Goal: Task Accomplishment & Management: Complete application form

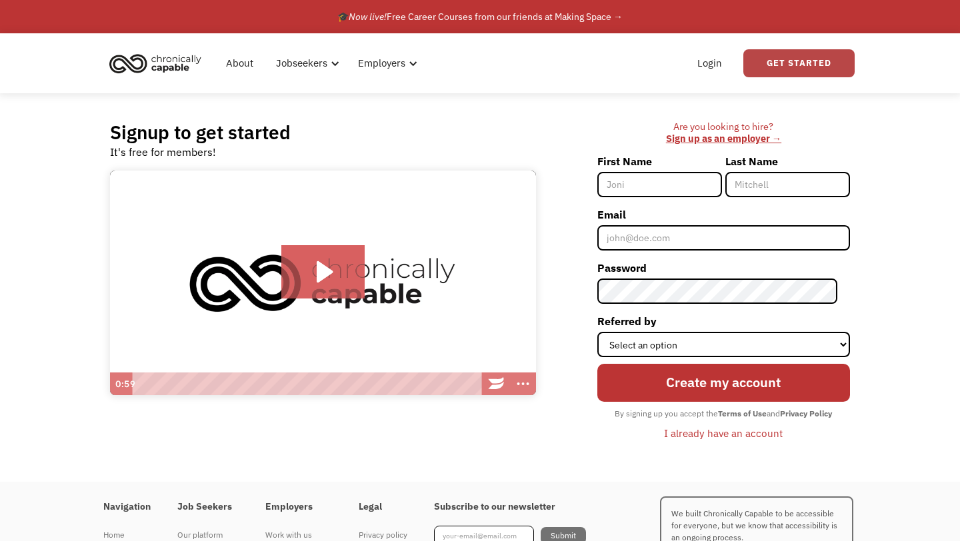
click at [782, 62] on link "Get Started" at bounding box center [799, 63] width 111 height 28
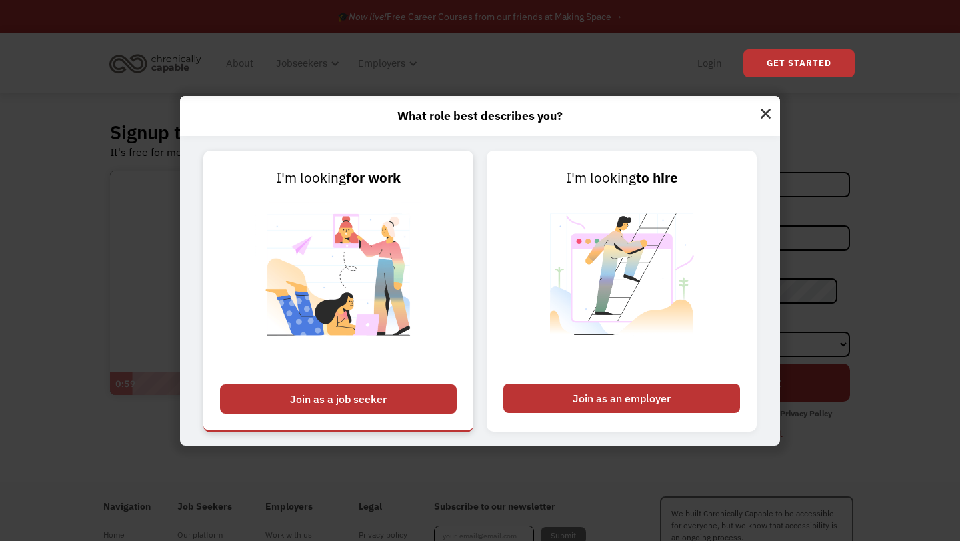
click at [394, 394] on div "Join as a job seeker" at bounding box center [338, 399] width 237 height 29
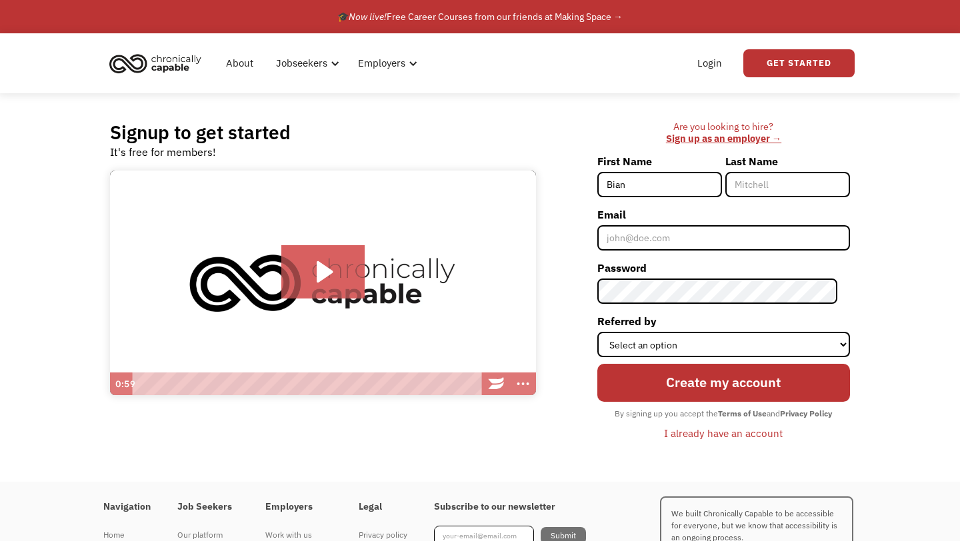
type input "Biantae"
type input "Brown"
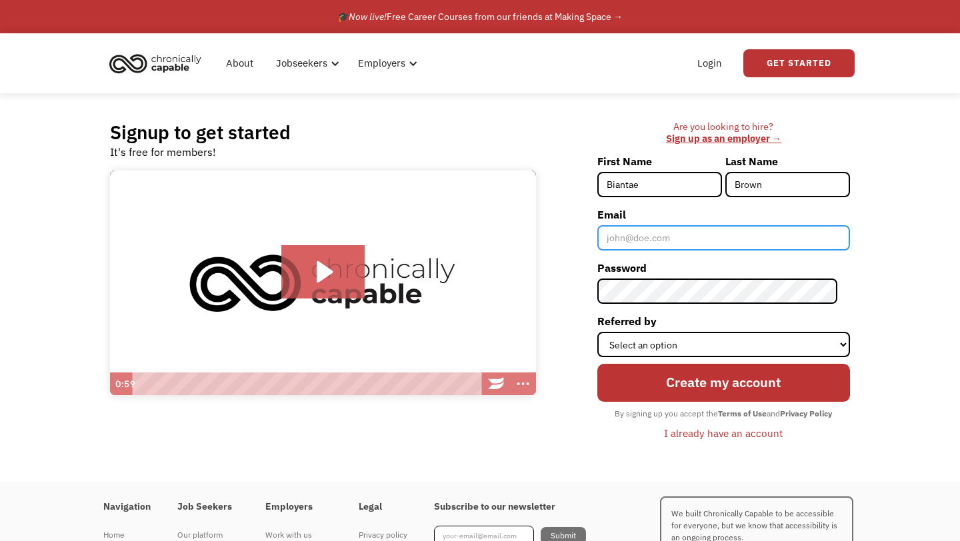
click at [701, 237] on input "Email" at bounding box center [723, 237] width 253 height 25
type input "[EMAIL_ADDRESS][DOMAIN_NAME]"
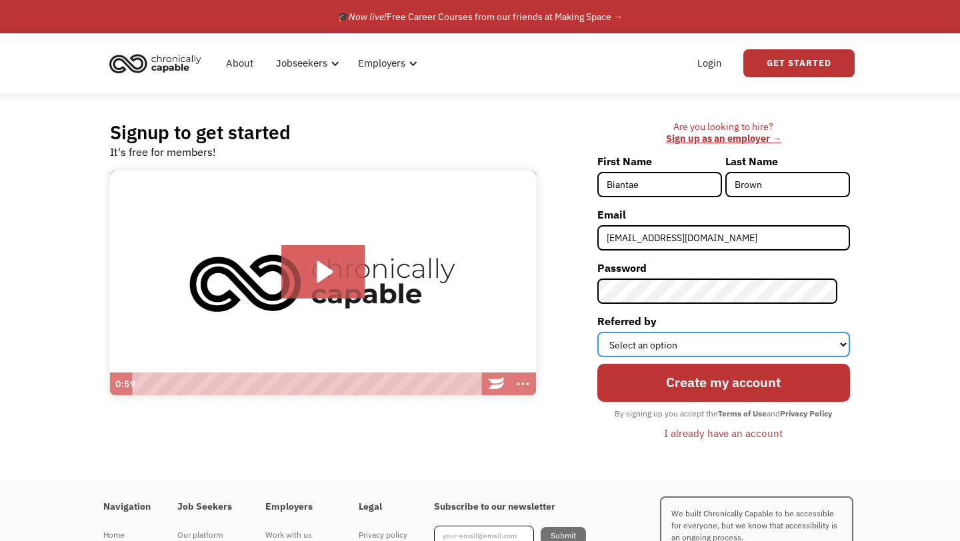
click at [691, 337] on select "Select an option Instagram Facebook Twitter Search Engine News Article Word of …" at bounding box center [723, 344] width 253 height 25
click at [609, 332] on select "Select an option Instagram Facebook Twitter Search Engine News Article Word of …" at bounding box center [723, 344] width 253 height 25
click at [657, 344] on select "Select an option Instagram Facebook Twitter Search Engine News Article Word of …" at bounding box center [723, 344] width 253 height 25
click at [609, 332] on select "Select an option Instagram Facebook Twitter Search Engine News Article Word of …" at bounding box center [723, 344] width 253 height 25
click at [667, 328] on label "Referred by" at bounding box center [723, 321] width 253 height 21
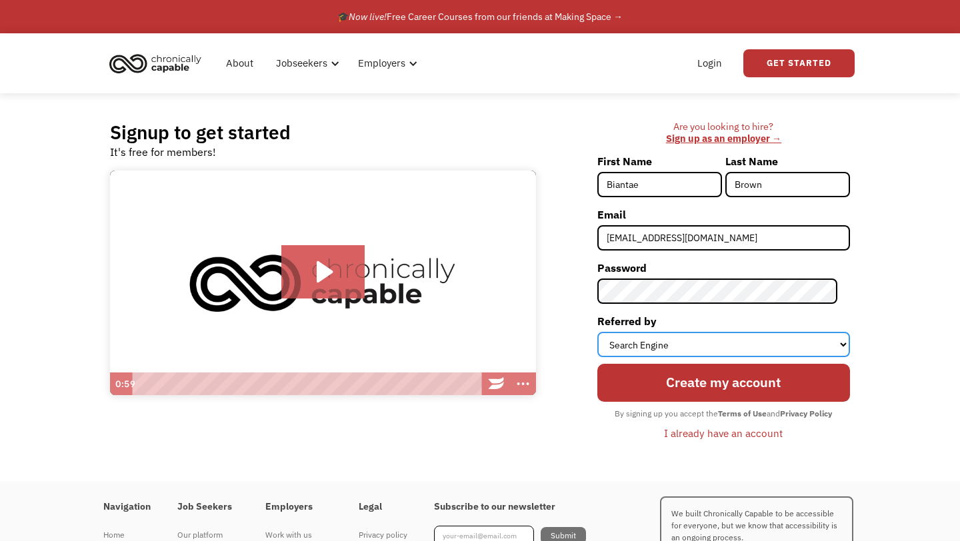
click at [667, 332] on select "Select an option Instagram Facebook Twitter Search Engine News Article Word of …" at bounding box center [723, 344] width 253 height 25
click at [667, 335] on select "Select an option Instagram Facebook Twitter Search Engine News Article Word of …" at bounding box center [723, 344] width 253 height 25
select select "Twitter"
click at [609, 332] on select "Select an option Instagram Facebook Twitter Search Engine News Article Word of …" at bounding box center [723, 344] width 253 height 25
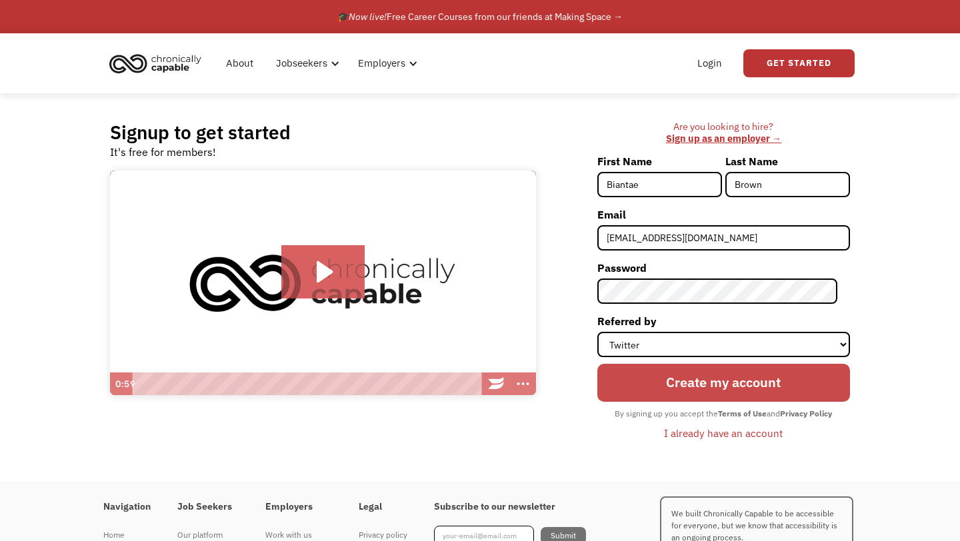
click at [667, 381] on input "Create my account" at bounding box center [723, 382] width 253 height 37
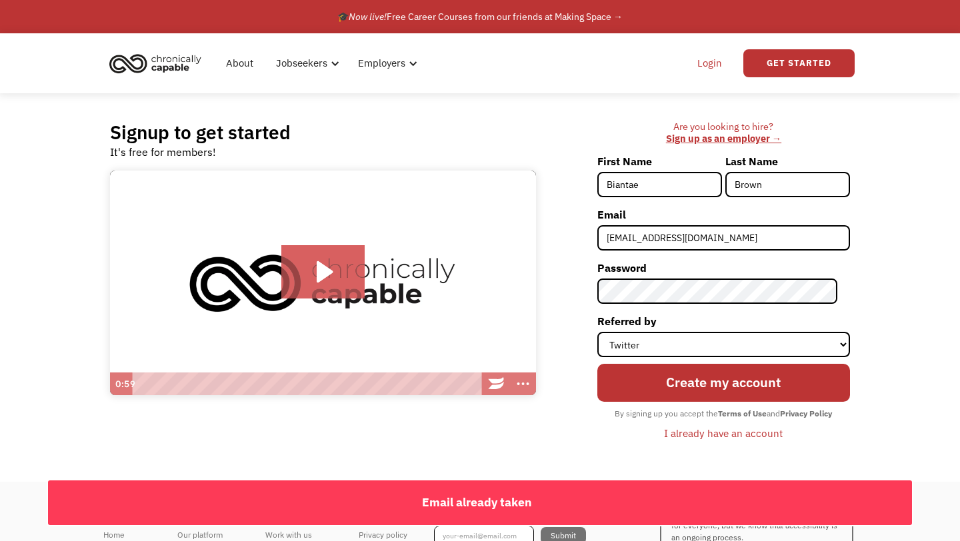
click at [712, 58] on link "Login" at bounding box center [709, 63] width 41 height 43
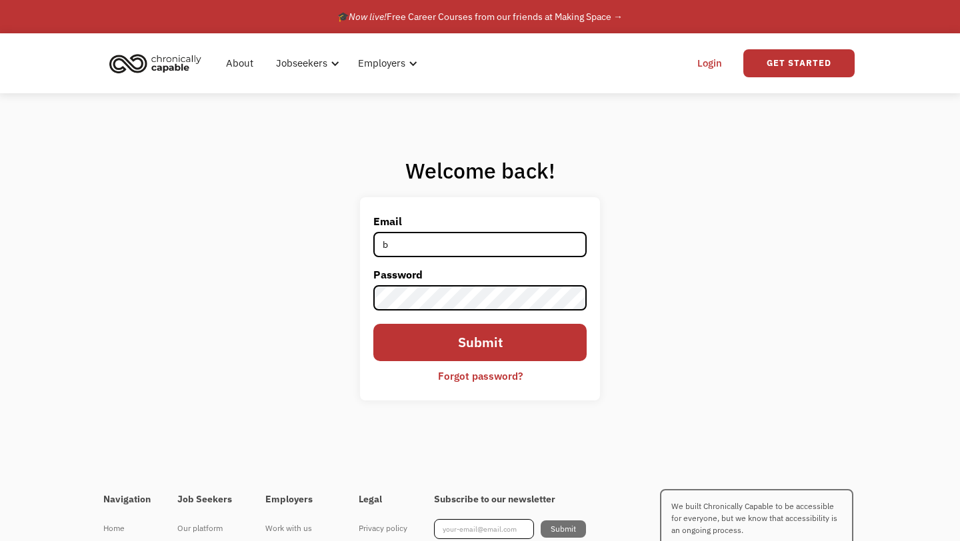
type input "[EMAIL_ADDRESS][DOMAIN_NAME]"
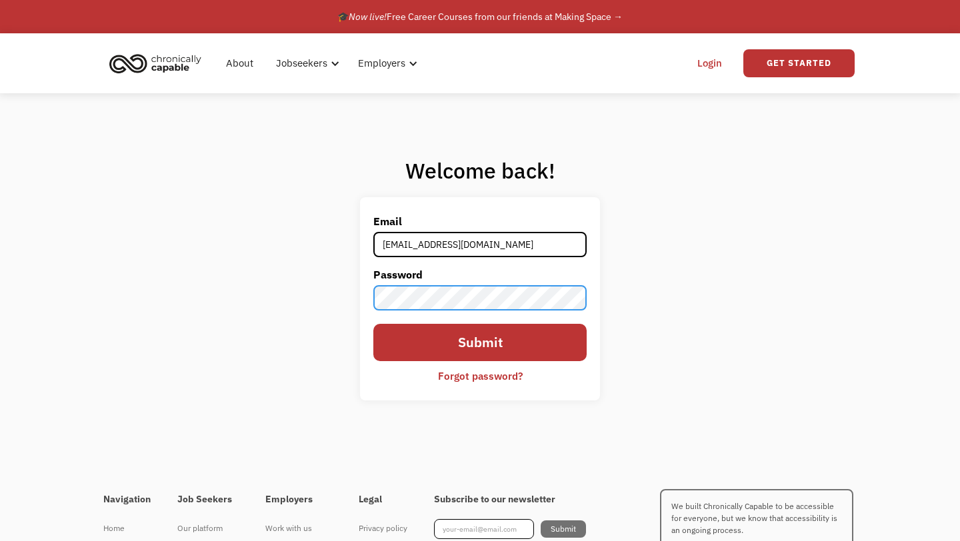
click at [373, 324] on input "Submit" at bounding box center [479, 342] width 213 height 37
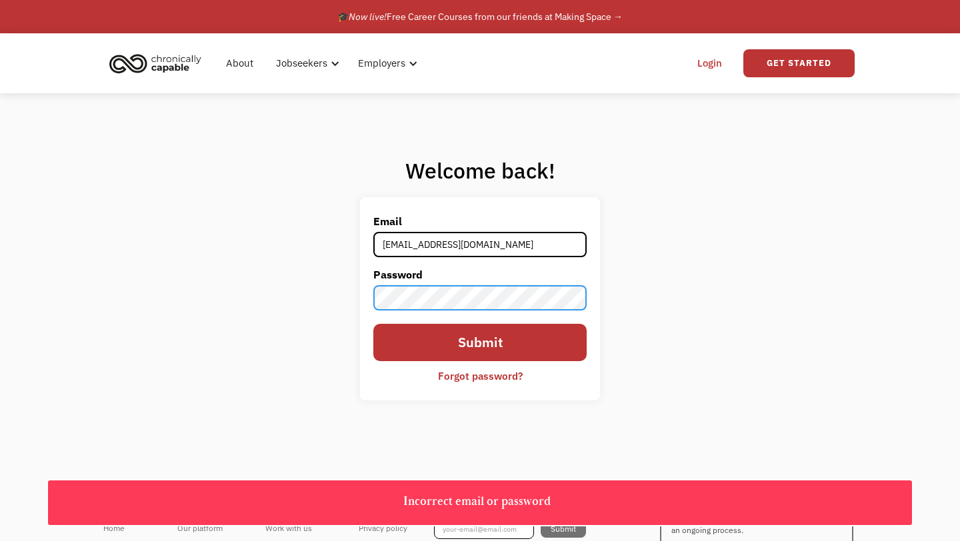
click at [373, 324] on input "Submit" at bounding box center [479, 342] width 213 height 37
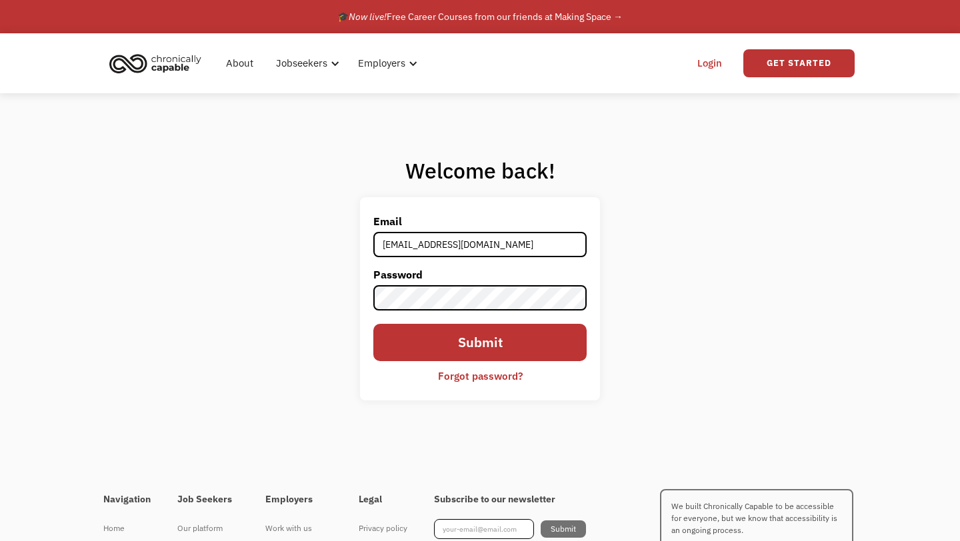
click at [456, 377] on div "Forgot password?" at bounding box center [480, 376] width 85 height 16
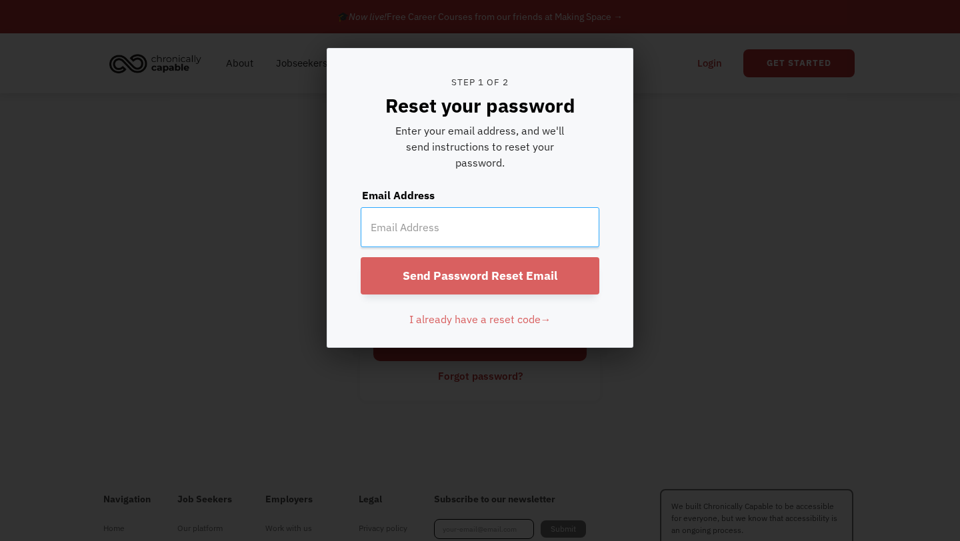
click at [416, 227] on input "email" at bounding box center [480, 227] width 239 height 40
type input "[EMAIL_ADDRESS][DOMAIN_NAME]"
click at [423, 277] on input "Send Password Reset Email" at bounding box center [480, 275] width 239 height 37
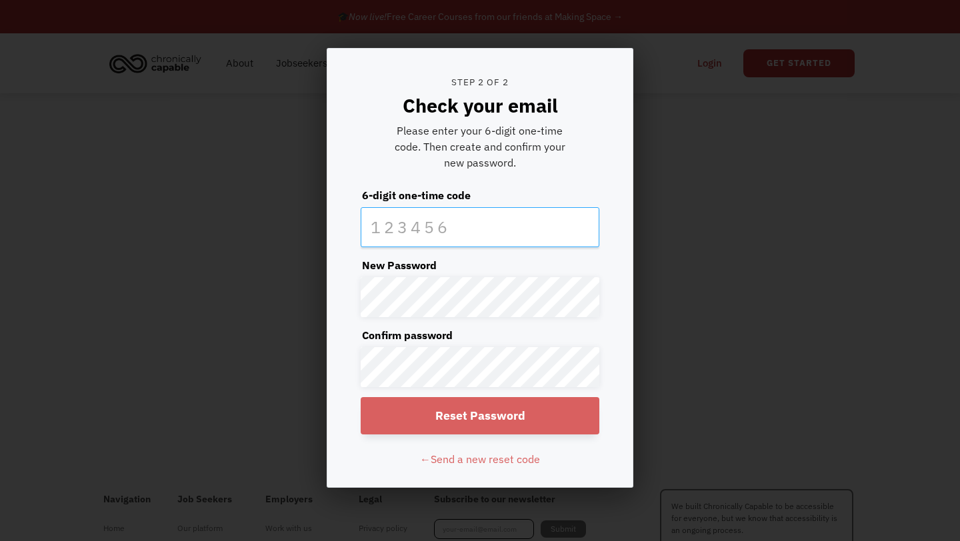
click at [413, 211] on input "text" at bounding box center [480, 227] width 239 height 40
paste input "363634"
type input "363634"
click at [430, 411] on input "Reset Password" at bounding box center [480, 415] width 239 height 37
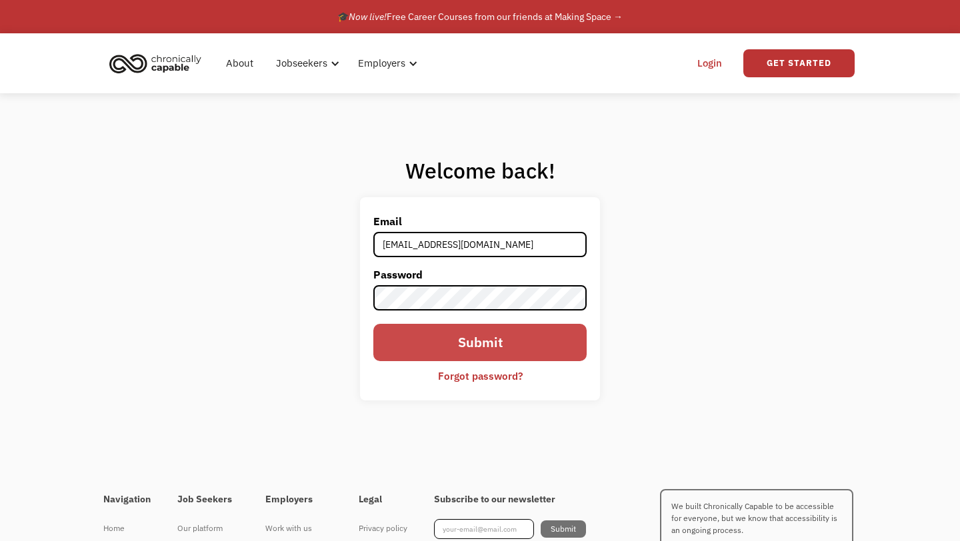
click at [437, 357] on input "Submit" at bounding box center [479, 342] width 213 height 37
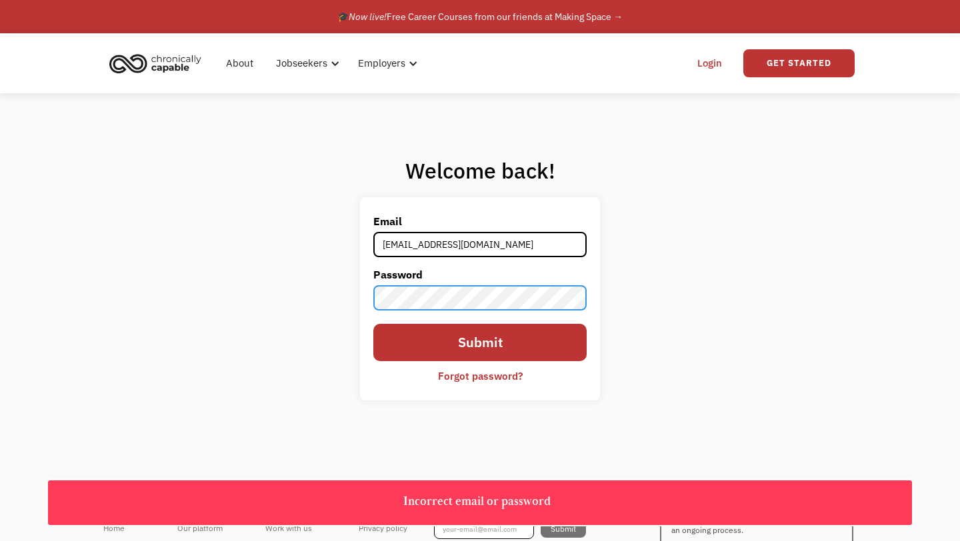
click at [260, 287] on div "Welcome back! Email biantaebp@gmail.com Password Submit Forgot password? Thank …" at bounding box center [480, 283] width 960 height 381
click at [349, 293] on div "Welcome back! Email biantaebp@gmail.com Password Submit Forgot password? Thank …" at bounding box center [480, 283] width 960 height 381
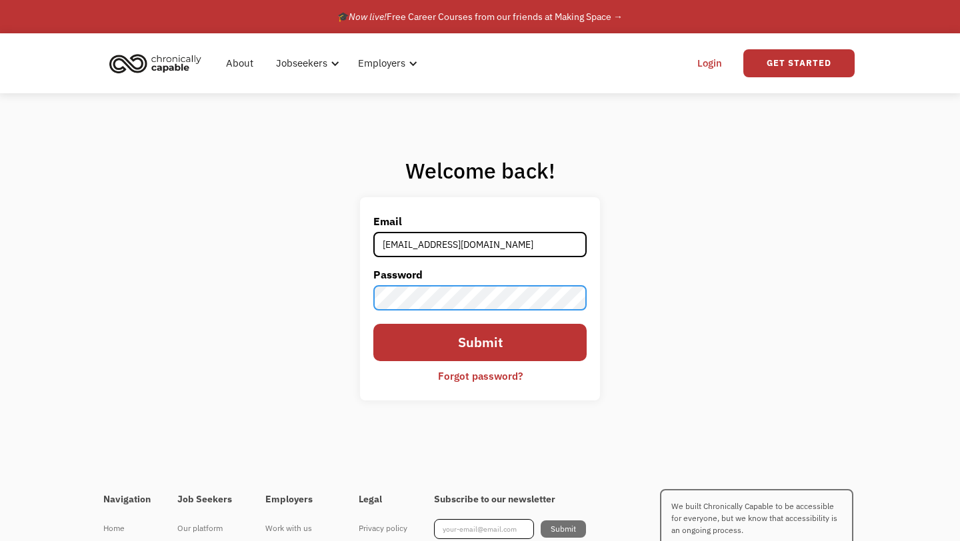
click at [373, 324] on input "Submit" at bounding box center [479, 342] width 213 height 37
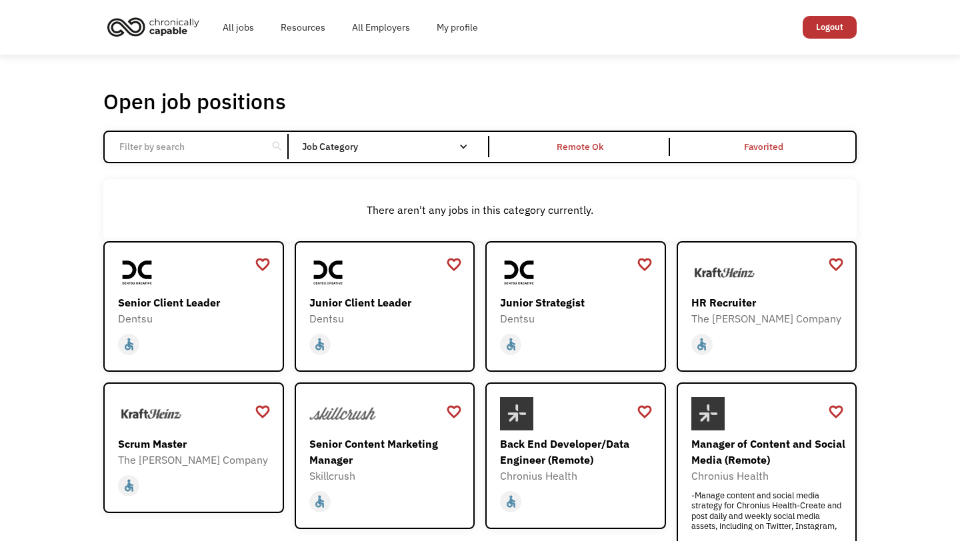
click at [299, 195] on div "There aren't any jobs in this category currently." at bounding box center [480, 210] width 754 height 62
click at [600, 150] on div "Remote Ok" at bounding box center [580, 147] width 47 height 16
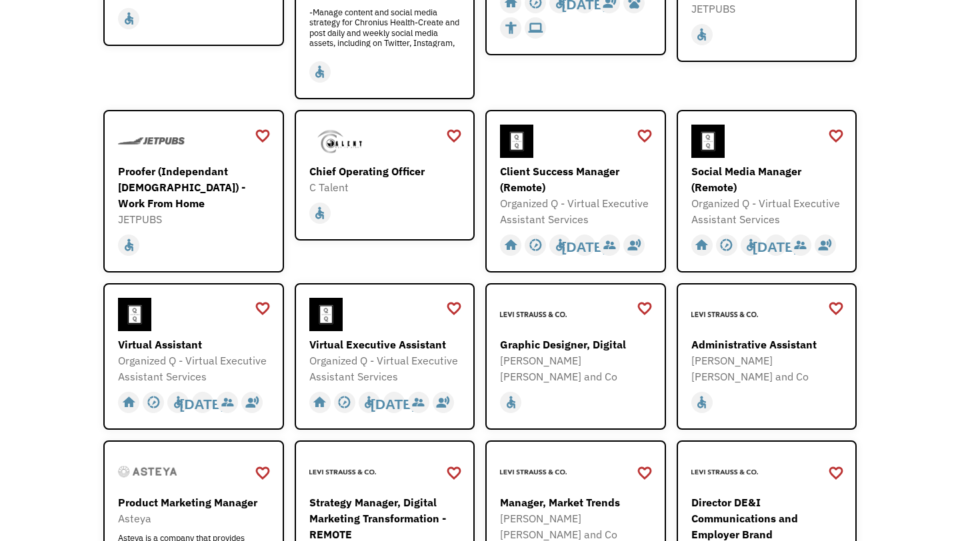
scroll to position [347, 0]
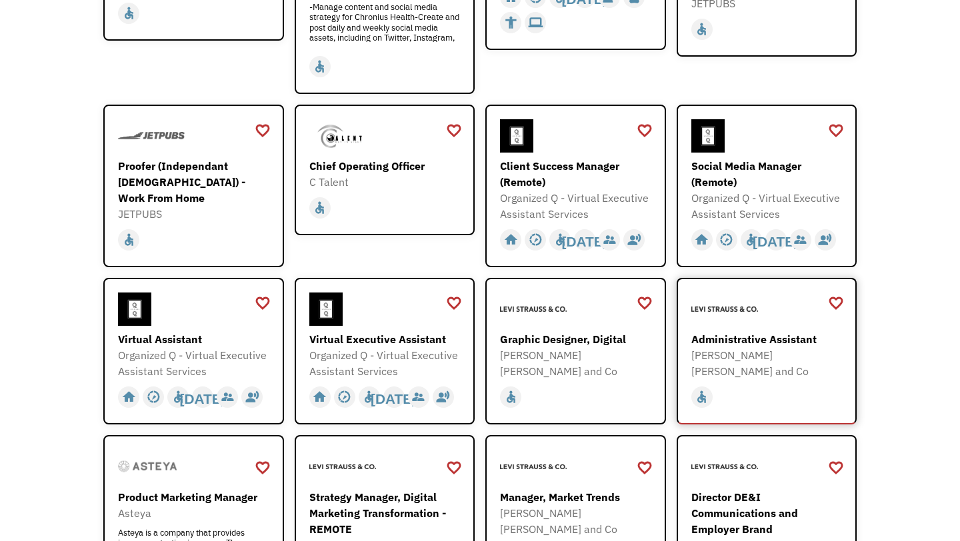
click at [746, 327] on div "Administrative Assistant Levi Strauss and Co https://levistraussandco.wd5.mywor…" at bounding box center [768, 336] width 155 height 87
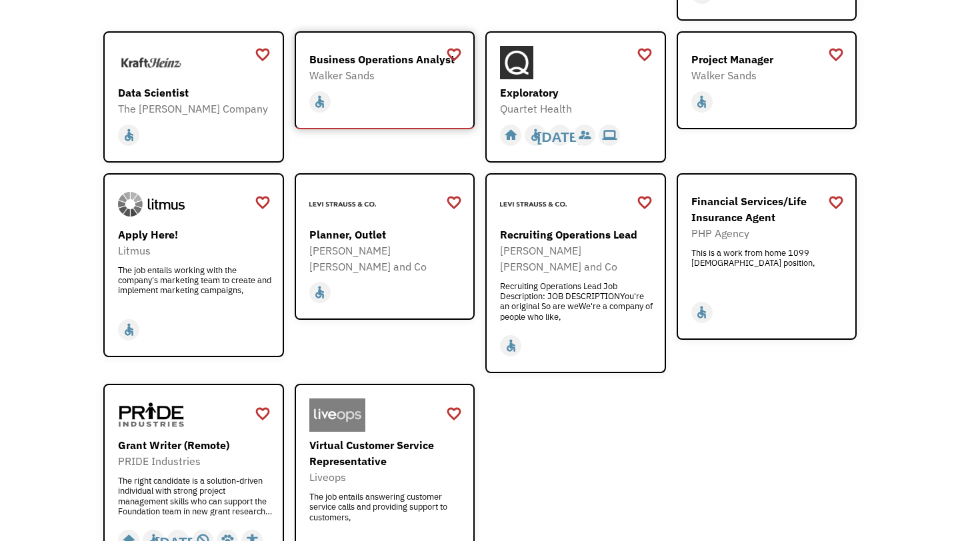
scroll to position [1491, 0]
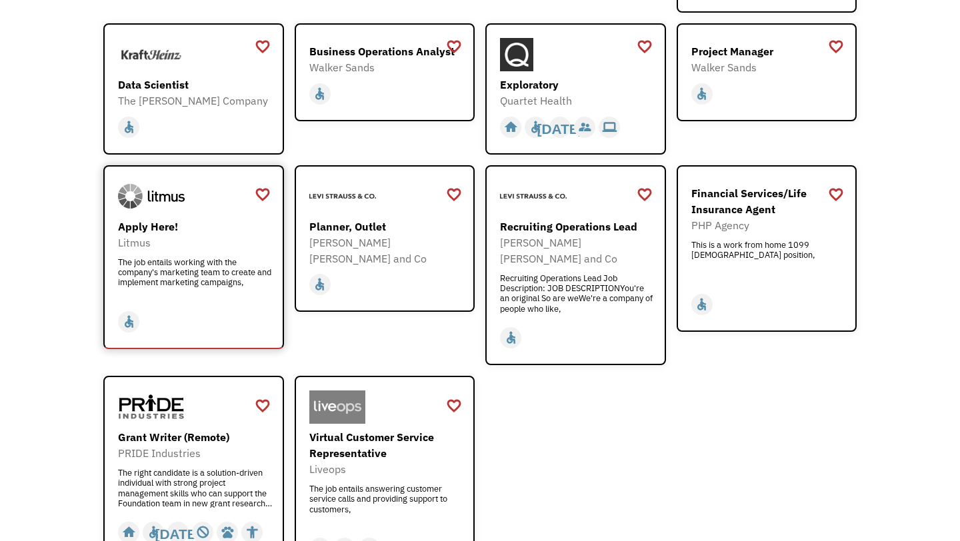
click at [169, 219] on div "Apply Here!" at bounding box center [195, 227] width 155 height 16
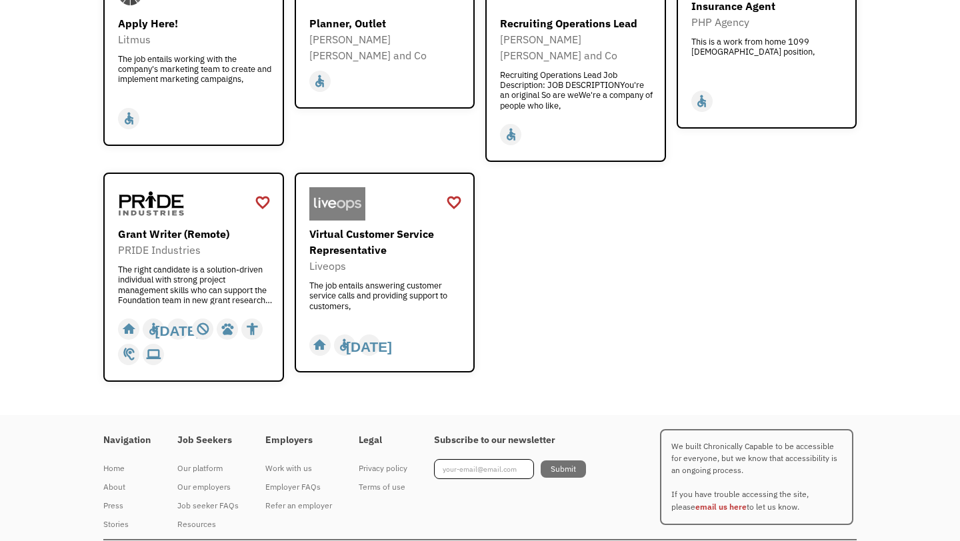
scroll to position [1694, 0]
click at [352, 188] on img at bounding box center [337, 204] width 56 height 33
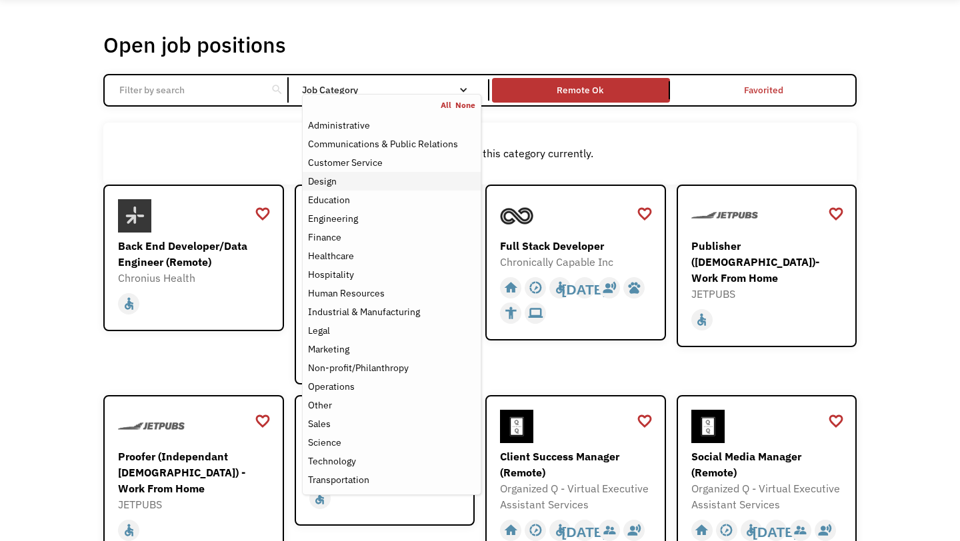
scroll to position [57, 0]
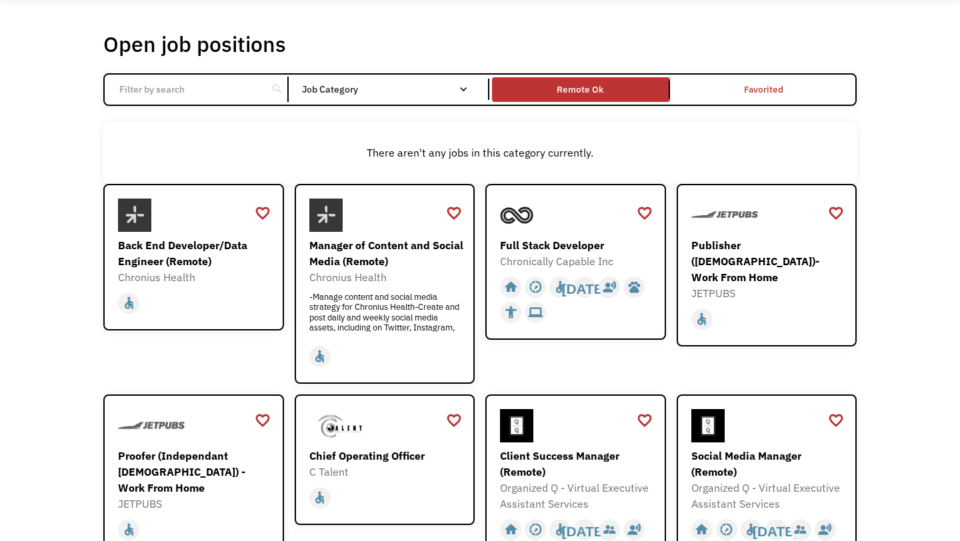
click at [225, 123] on div "There aren't any jobs in this category currently." at bounding box center [480, 153] width 754 height 62
click at [279, 89] on div "search" at bounding box center [277, 89] width 13 height 20
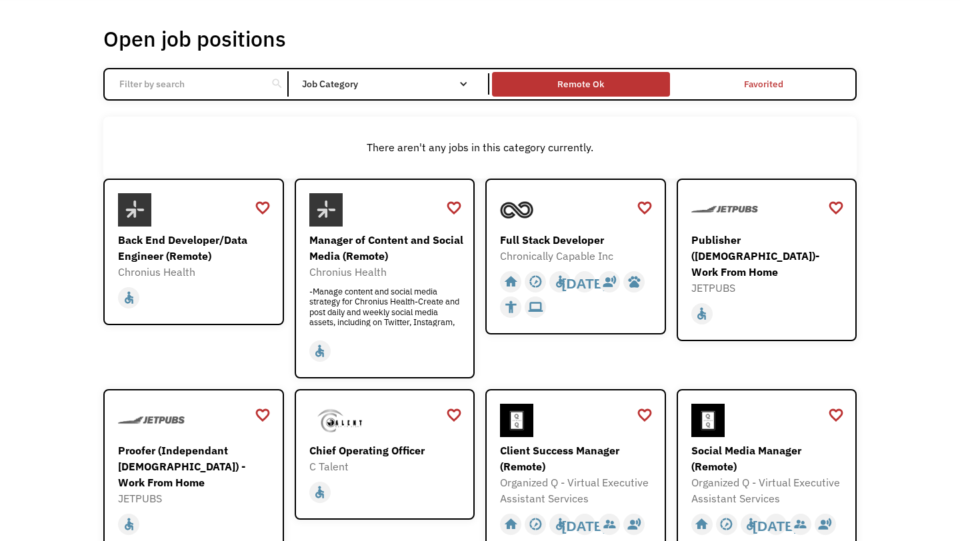
click at [589, 79] on div "Remote Ok" at bounding box center [580, 84] width 47 height 16
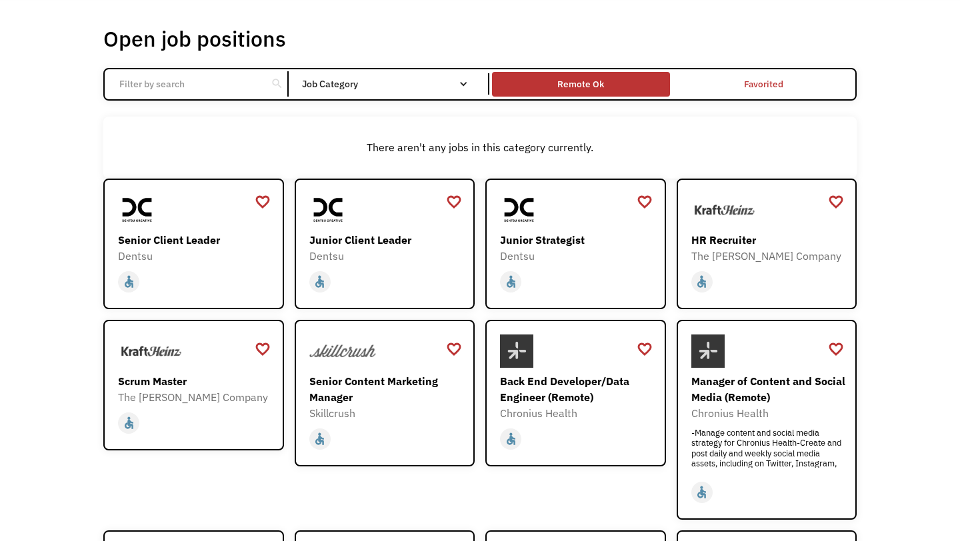
click at [596, 87] on div "Remote Ok" at bounding box center [580, 84] width 47 height 16
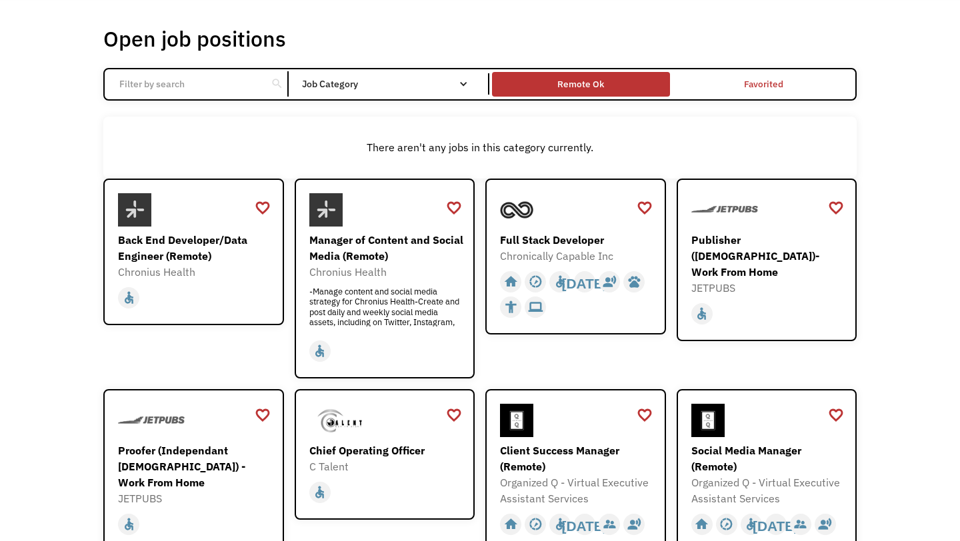
click at [596, 87] on div "Remote Ok" at bounding box center [580, 84] width 47 height 16
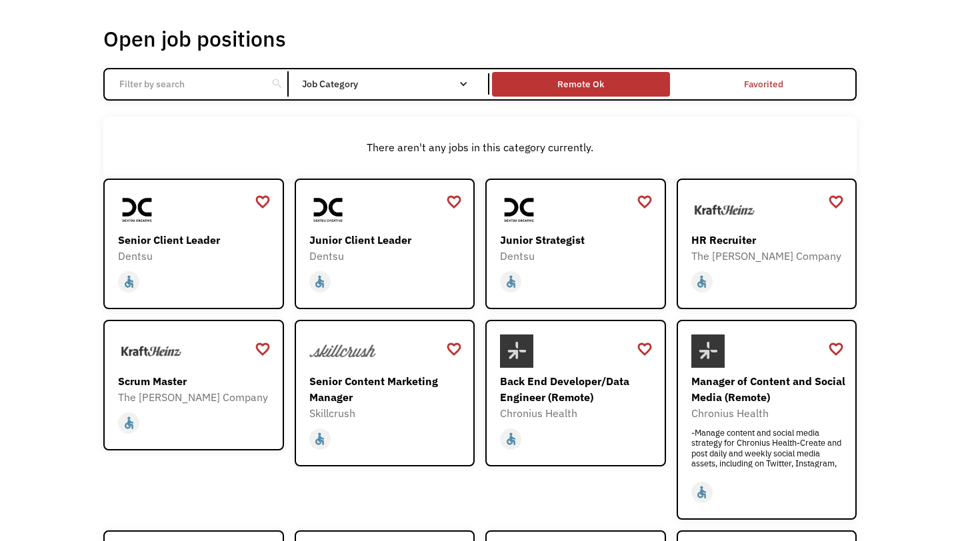
click at [632, 89] on div "Remote Ok" at bounding box center [580, 84] width 177 height 18
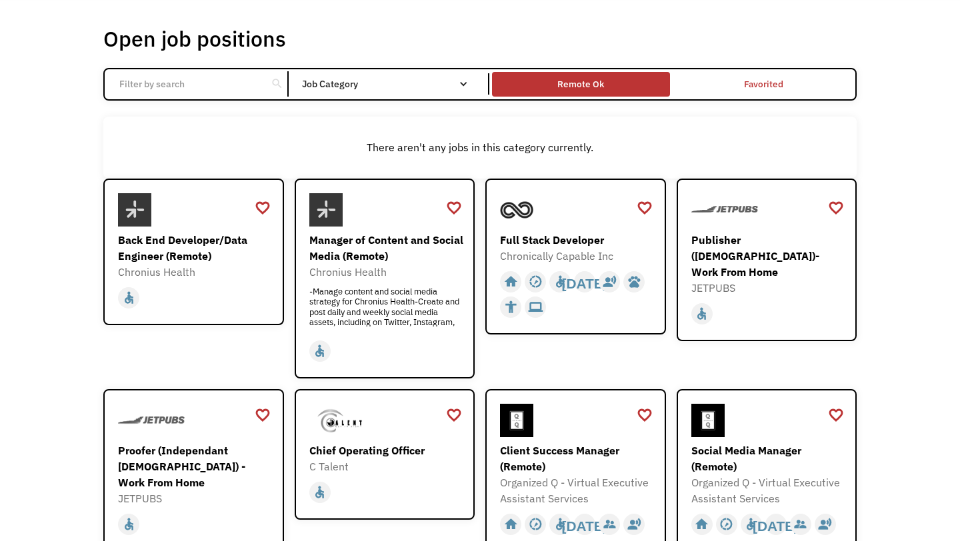
click at [631, 89] on div "Remote Ok" at bounding box center [580, 84] width 177 height 18
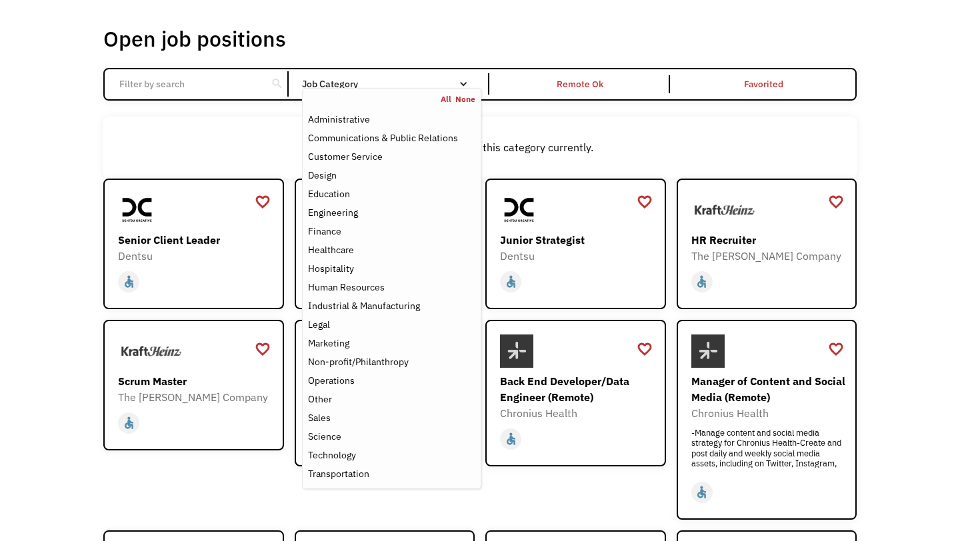
click at [403, 89] on nav "All None Administrative Communications & Public Relations Customer Service Desi…" at bounding box center [391, 288] width 179 height 401
click at [467, 99] on link "None" at bounding box center [465, 99] width 20 height 11
click at [554, 129] on div "There aren't any jobs in this category currently." at bounding box center [480, 148] width 754 height 62
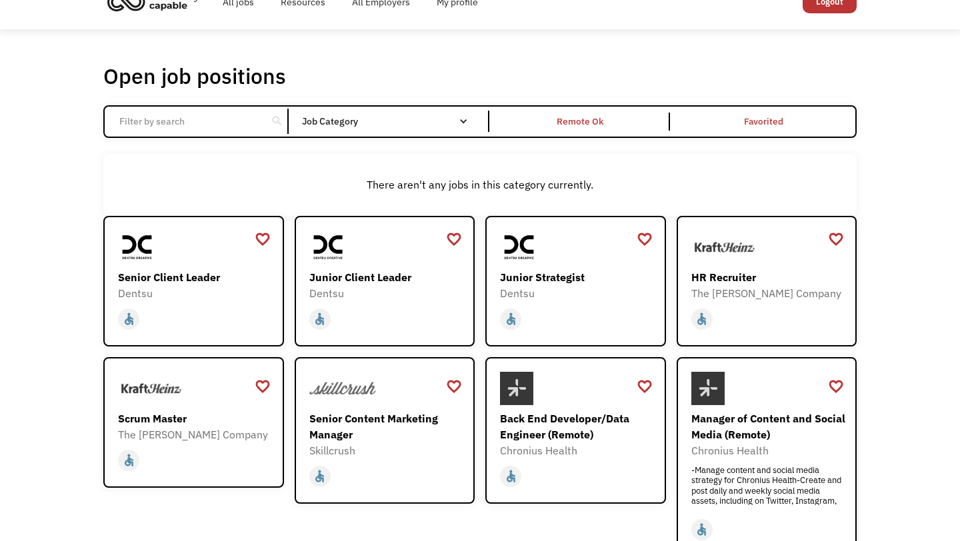
scroll to position [0, 0]
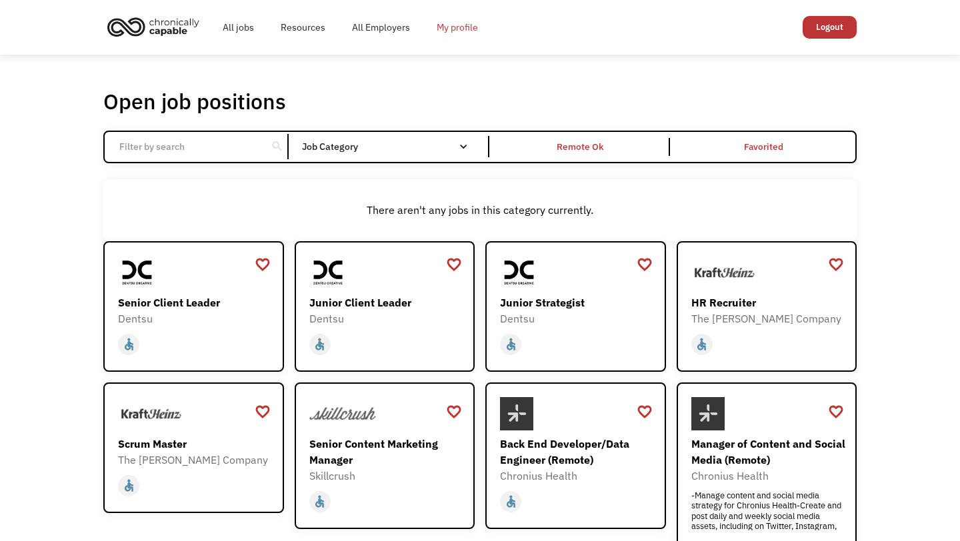
click at [471, 18] on link "My profile" at bounding box center [457, 27] width 68 height 43
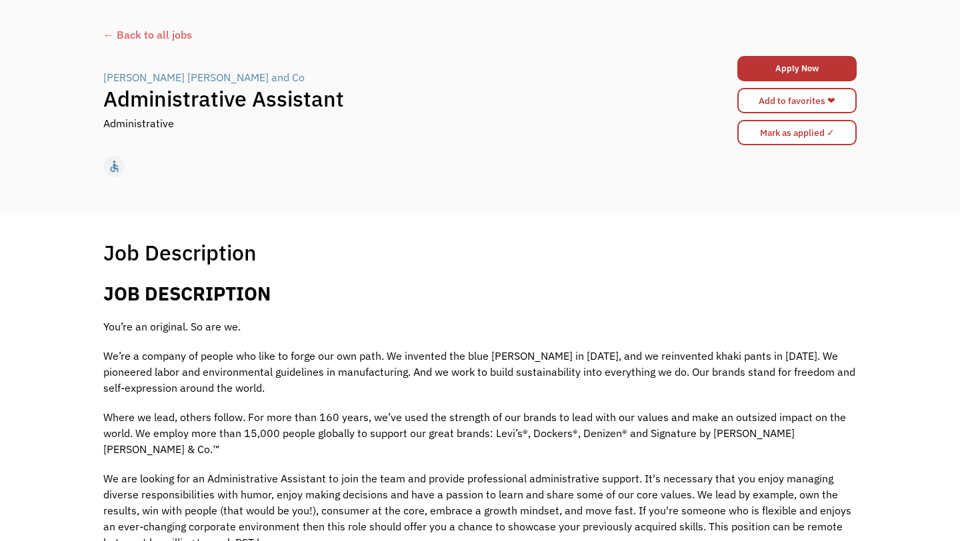
scroll to position [60, 0]
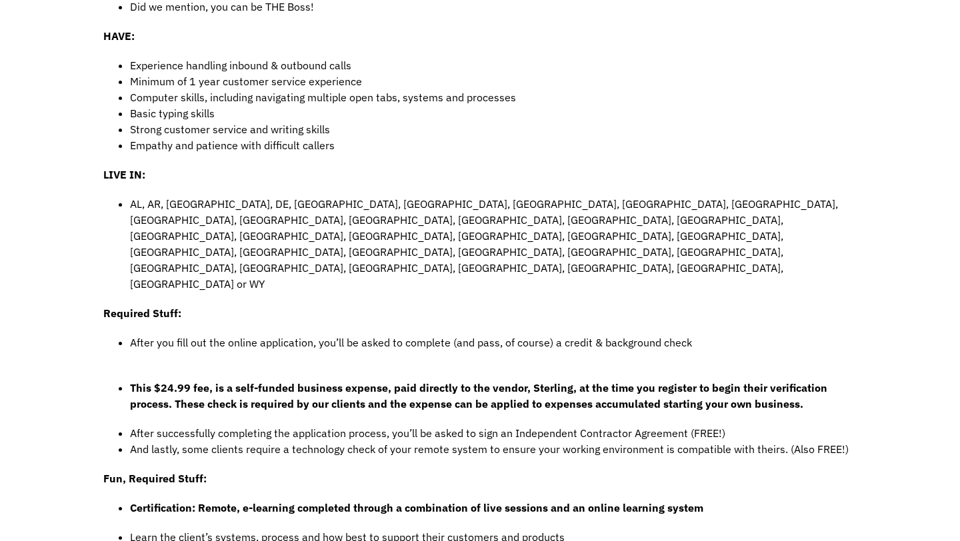
scroll to position [694, 0]
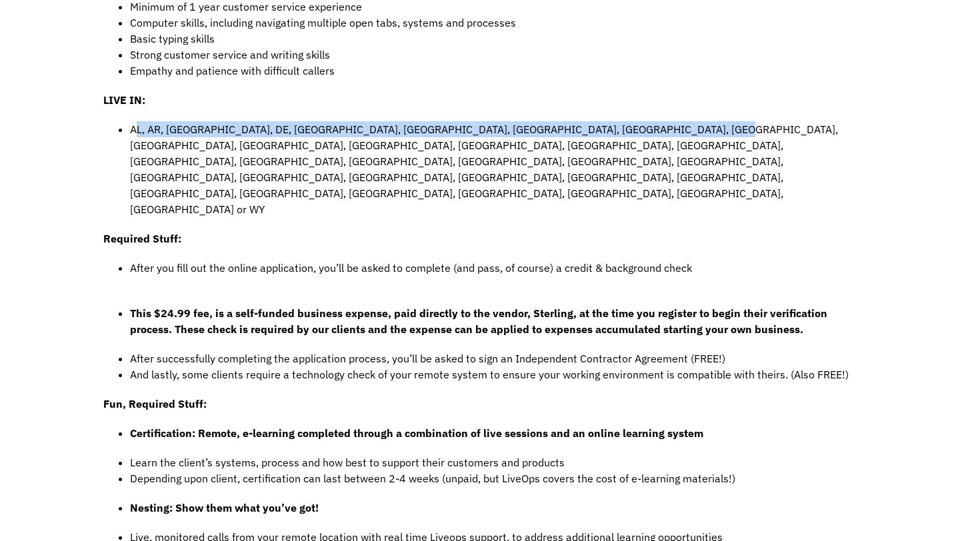
drag, startPoint x: 134, startPoint y: 128, endPoint x: 656, endPoint y: 136, distance: 522.2
click at [656, 136] on li "AL, AR, AZ, DE, FL, GA, IA, ID, IL, IN, KS, KY, MD, ME, MI, MN, MO, MS, MT, NC,…" at bounding box center [493, 169] width 727 height 96
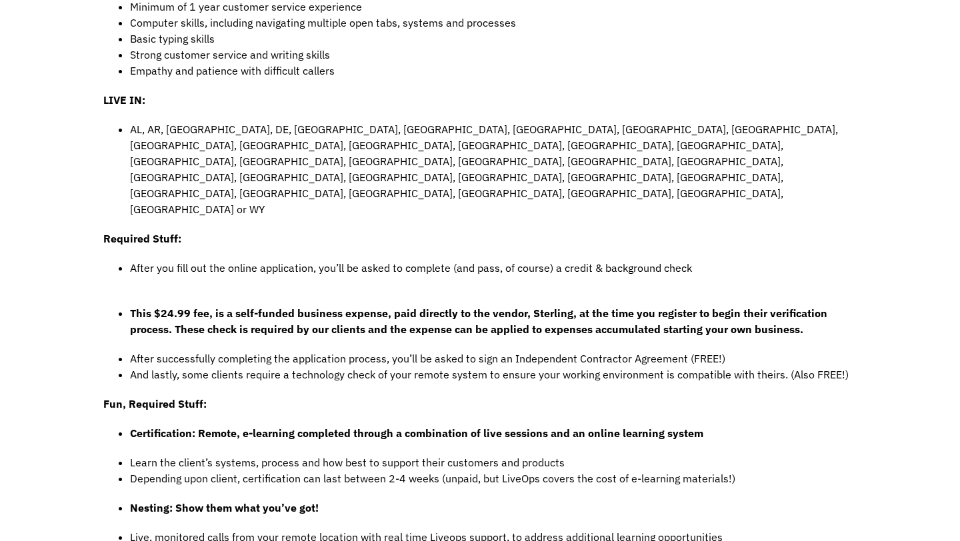
click at [555, 231] on p "Required Stuff:" at bounding box center [480, 239] width 754 height 16
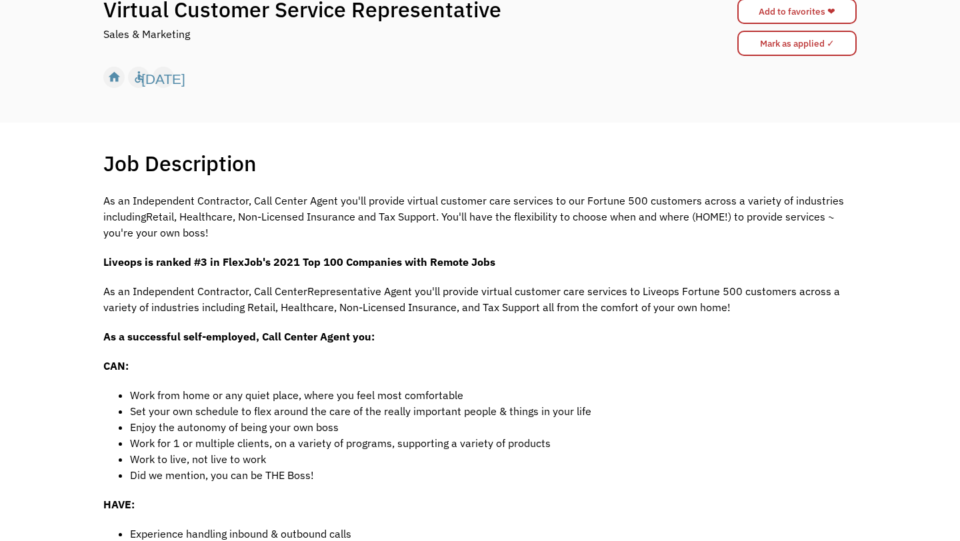
scroll to position [50, 0]
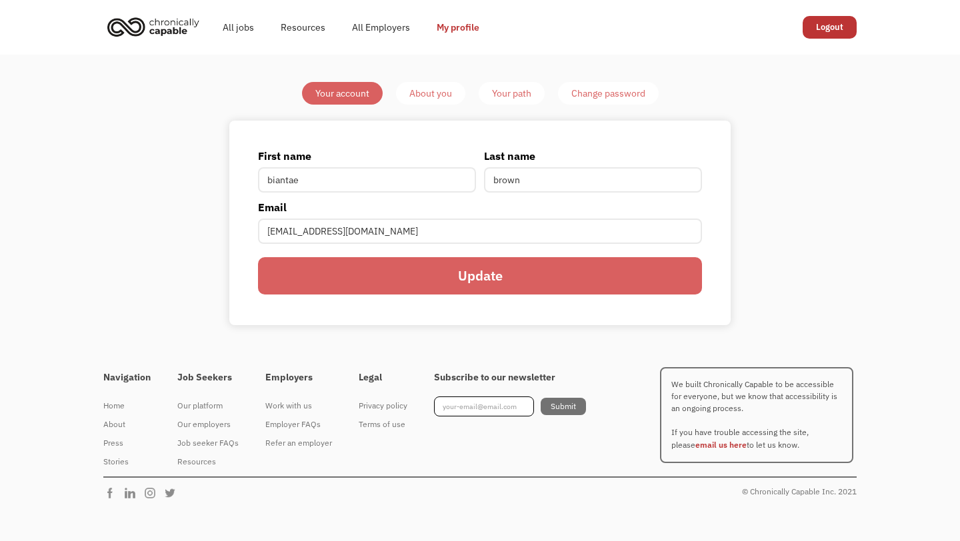
click at [430, 95] on div "About you" at bounding box center [430, 93] width 43 height 16
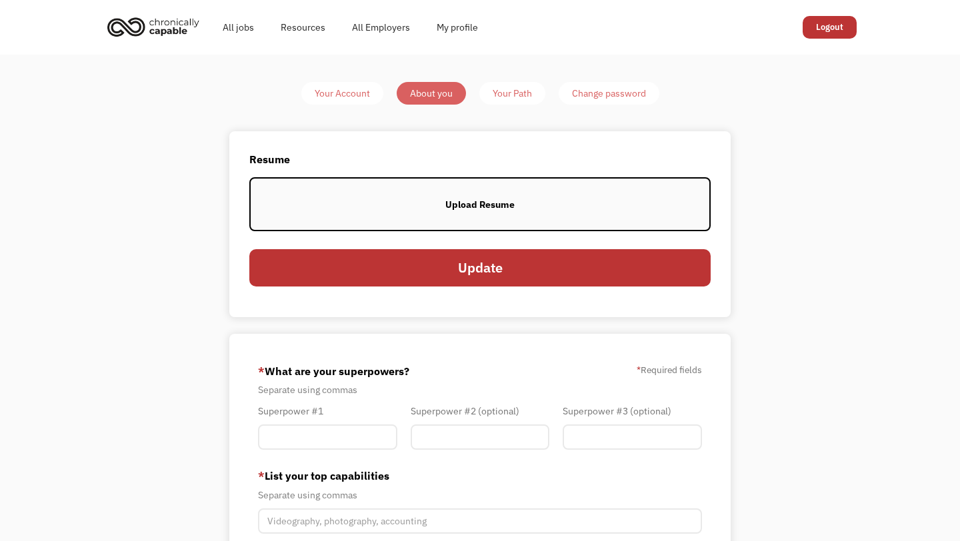
click at [516, 86] on div "Your Path" at bounding box center [512, 93] width 39 height 16
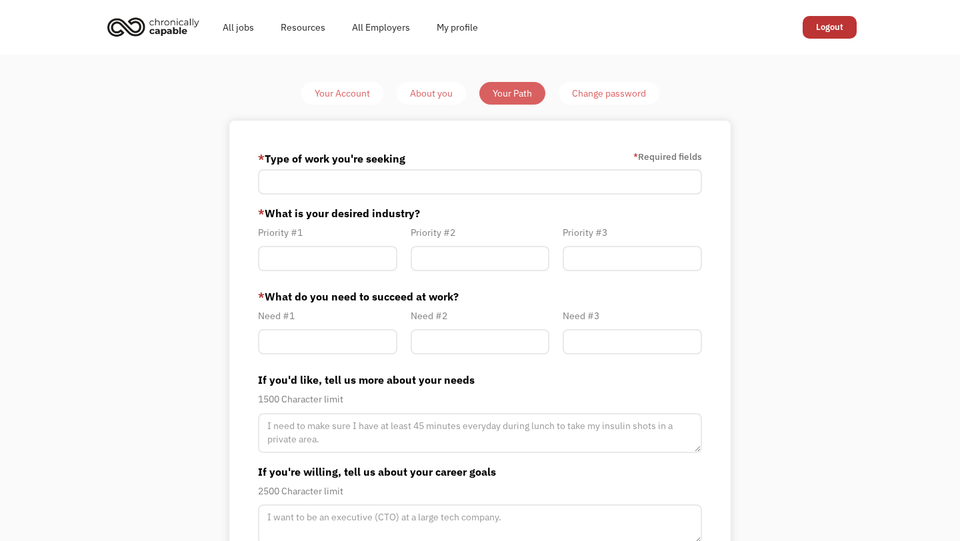
type input "biantaebp@gmail.com"
click at [618, 90] on div "Change password" at bounding box center [609, 93] width 74 height 16
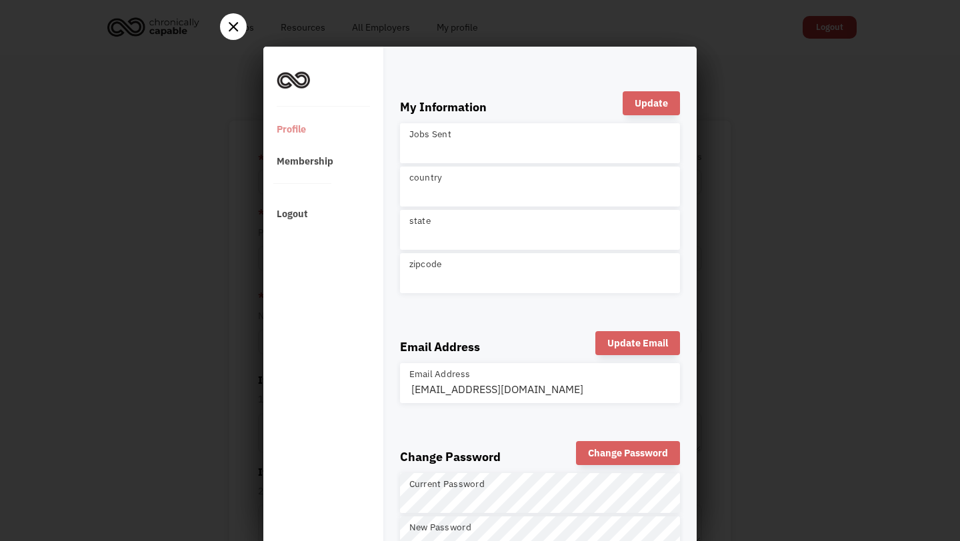
click at [230, 37] on div at bounding box center [233, 26] width 27 height 27
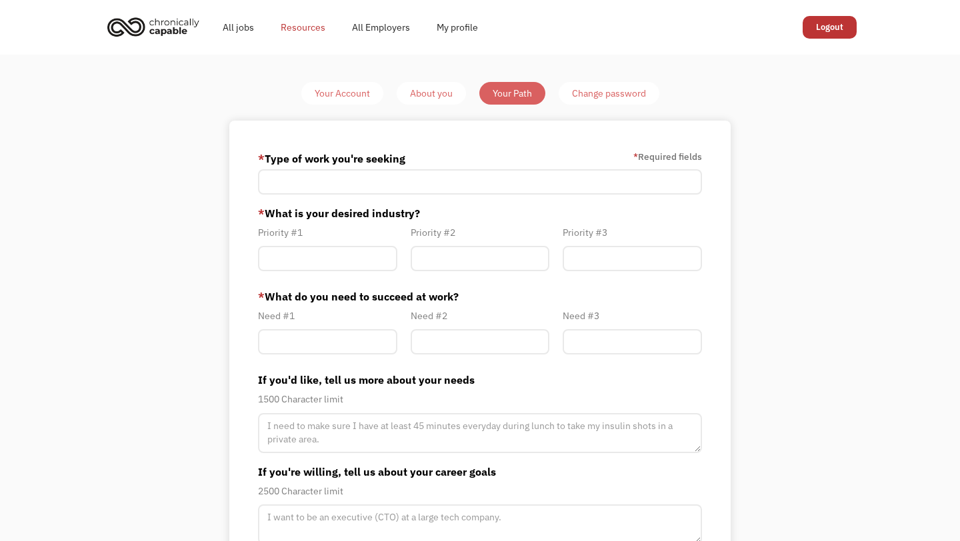
click at [321, 27] on link "Resources" at bounding box center [302, 27] width 71 height 43
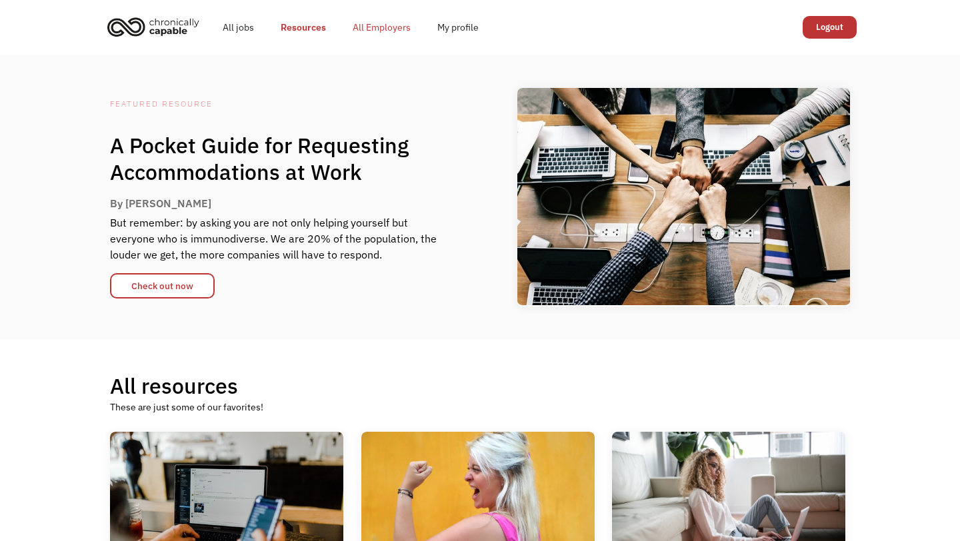
click at [375, 22] on link "All Employers" at bounding box center [381, 27] width 85 height 43
click at [227, 35] on link "All jobs" at bounding box center [238, 27] width 58 height 43
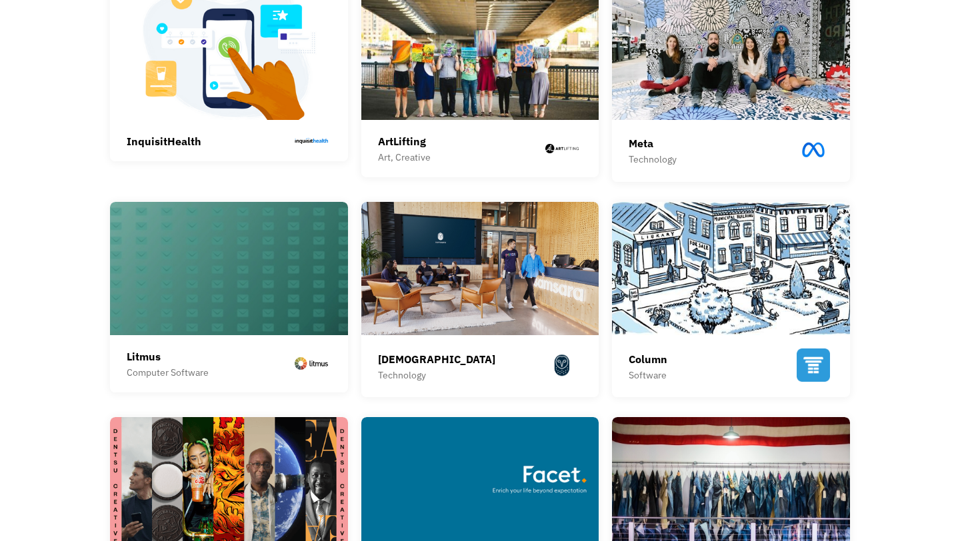
scroll to position [325, 0]
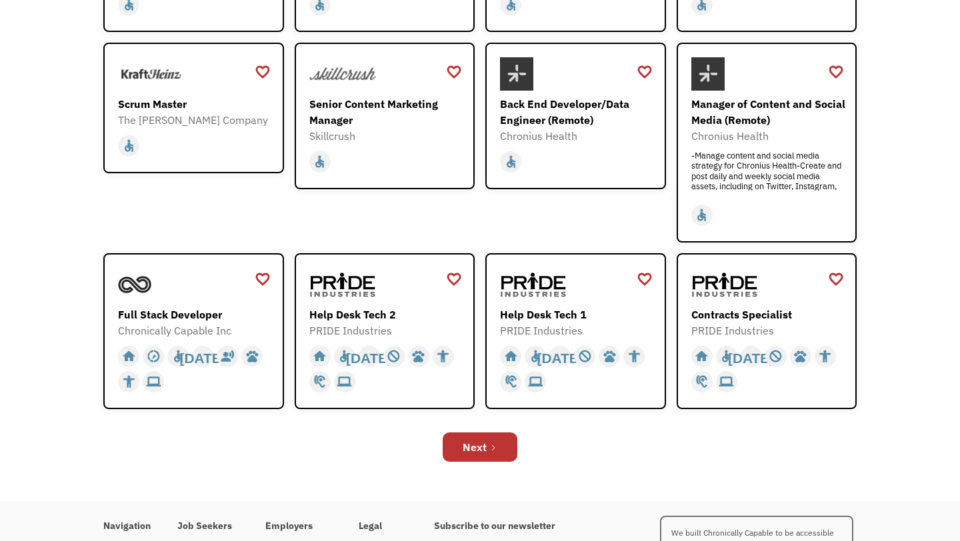
scroll to position [344, 0]
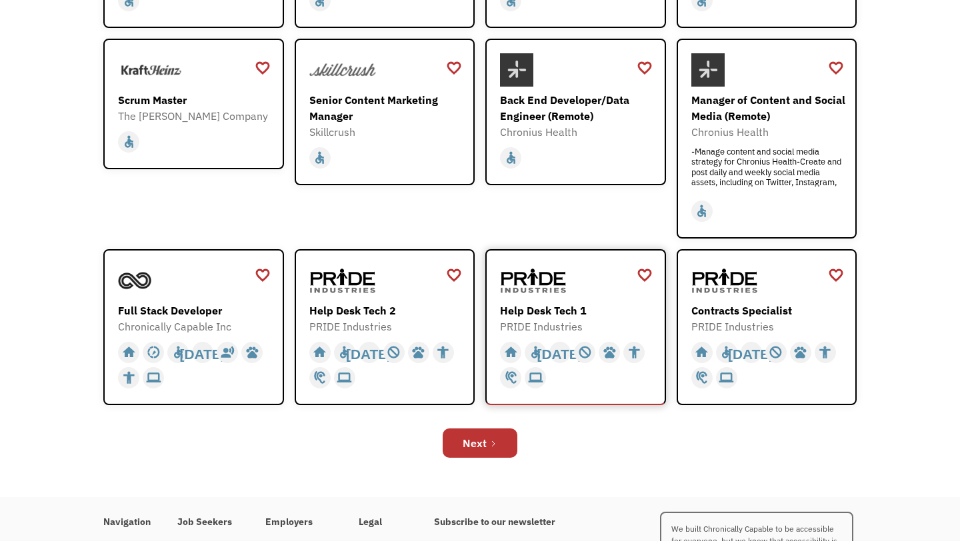
click at [585, 303] on div "Help Desk Tech 1" at bounding box center [577, 311] width 155 height 16
click at [487, 451] on link "Next" at bounding box center [480, 443] width 75 height 29
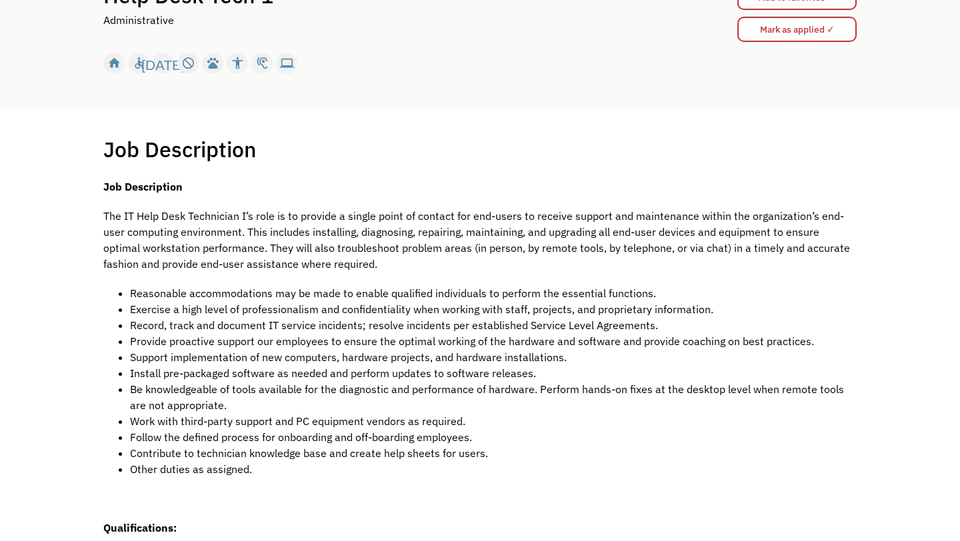
scroll to position [167, 0]
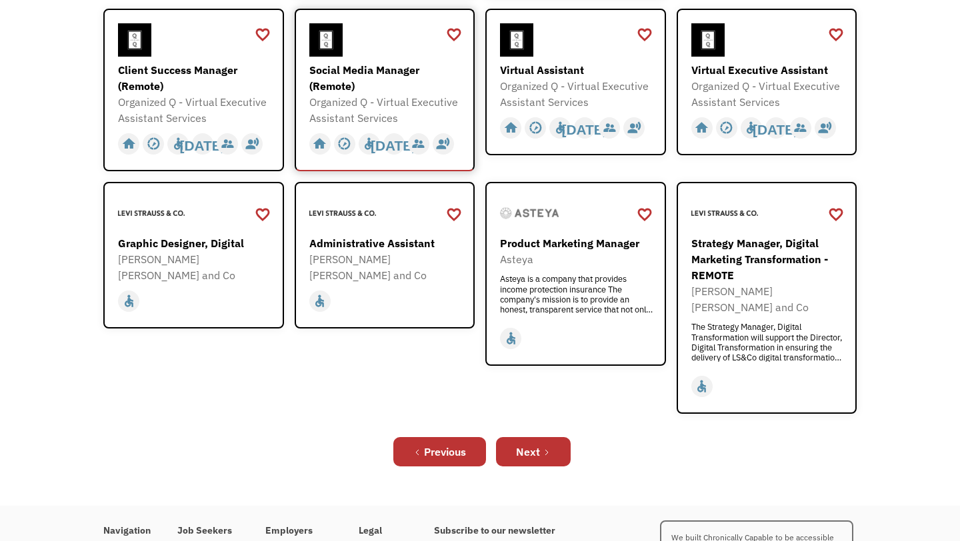
scroll to position [407, 0]
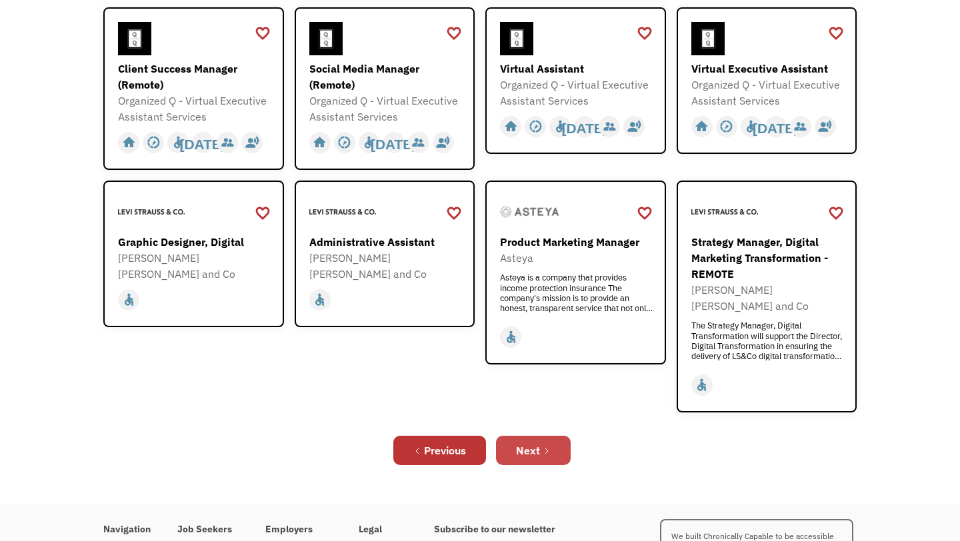
click at [526, 443] on div "Next" at bounding box center [528, 451] width 24 height 16
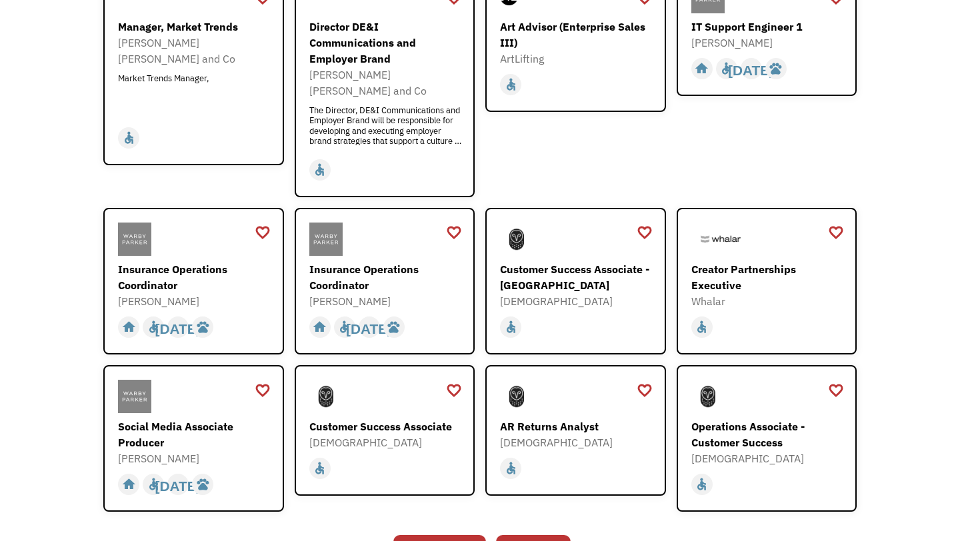
scroll to position [313, 0]
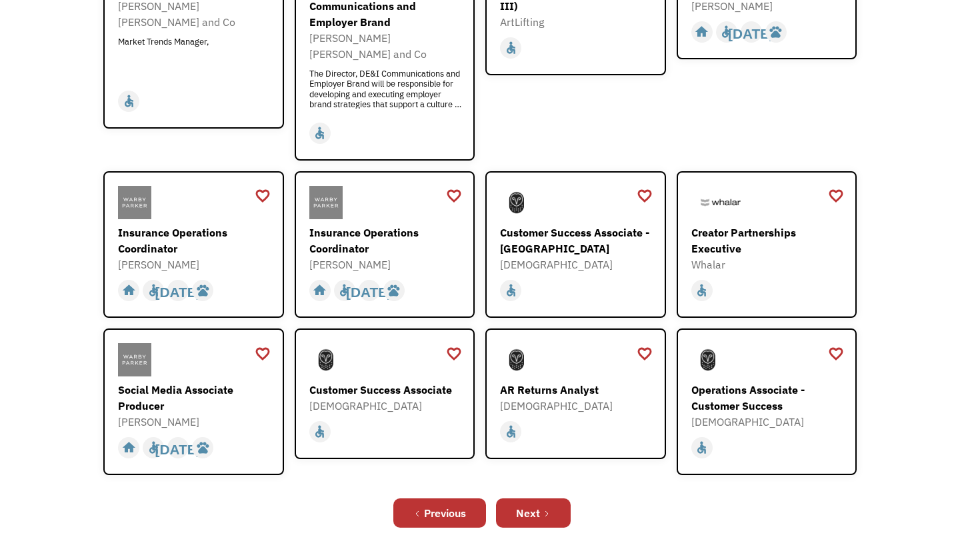
click at [526, 475] on div "favorite_border favorite Saving Senior Client Leader Dentsu [URL][DOMAIN_NAME] …" at bounding box center [480, 232] width 754 height 606
click at [528, 499] on link "Next" at bounding box center [533, 513] width 75 height 29
click at [539, 505] on div "Next" at bounding box center [528, 513] width 24 height 16
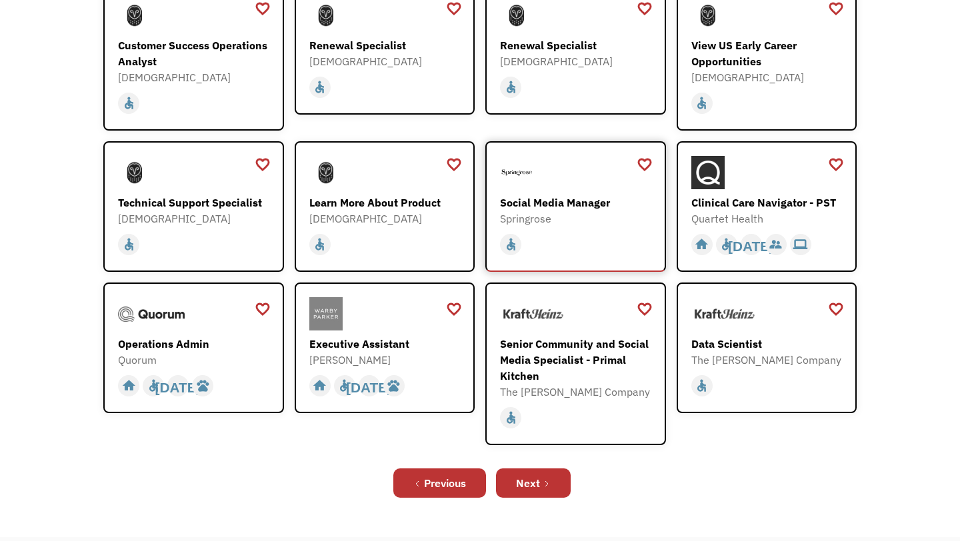
scroll to position [262, 0]
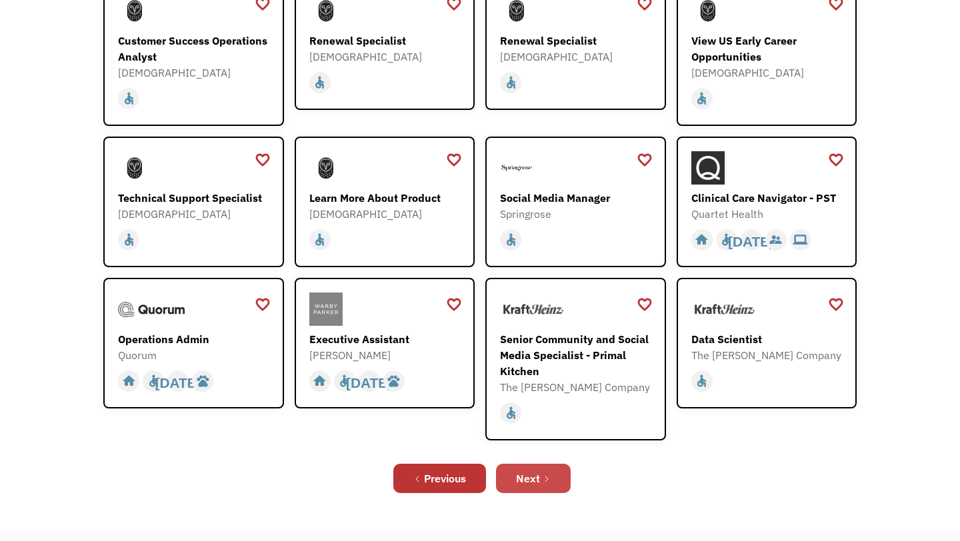
click at [526, 467] on link "Next" at bounding box center [533, 478] width 75 height 29
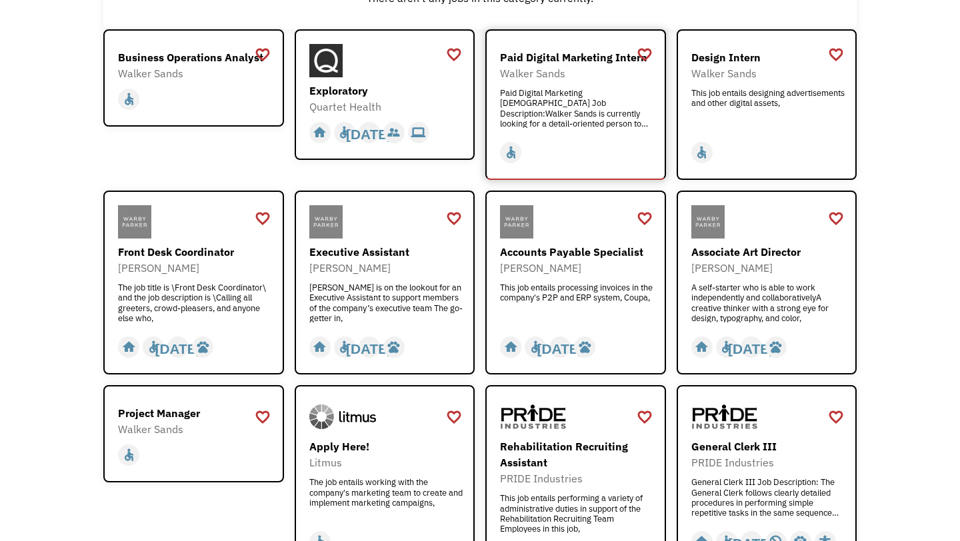
scroll to position [318, 0]
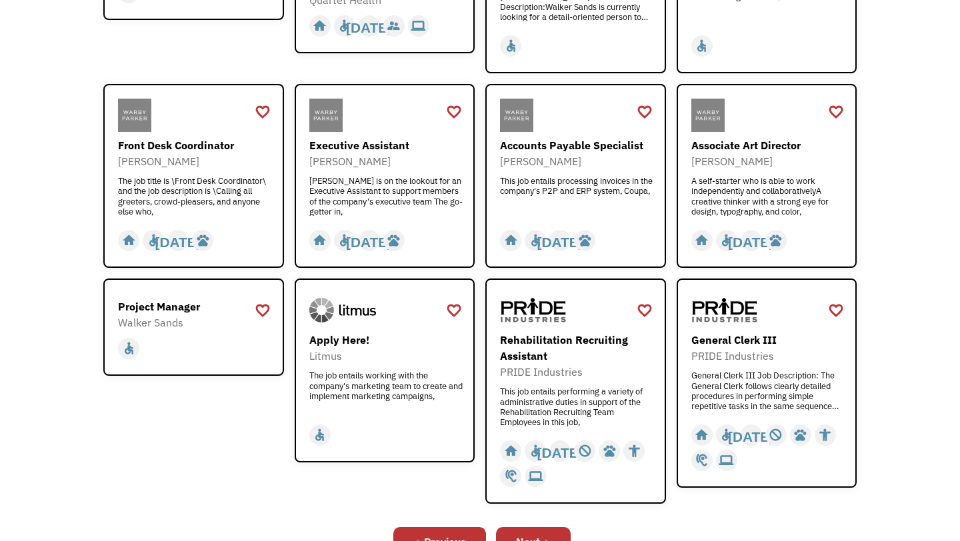
scroll to position [318, 0]
